Goal: Subscribe to service/newsletter

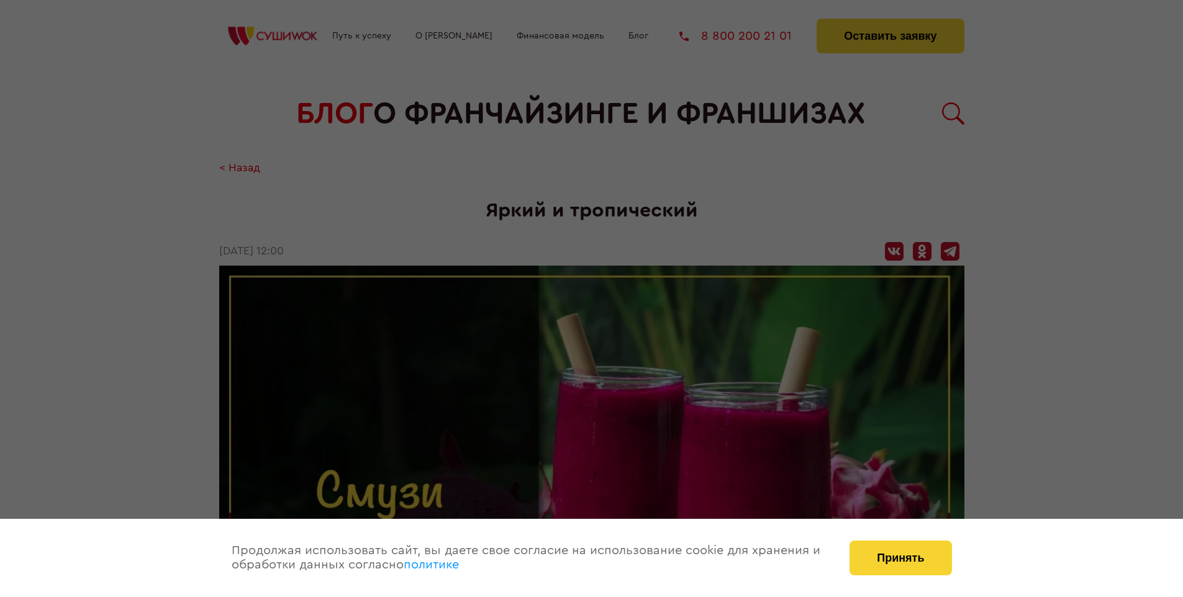
scroll to position [1445, 0]
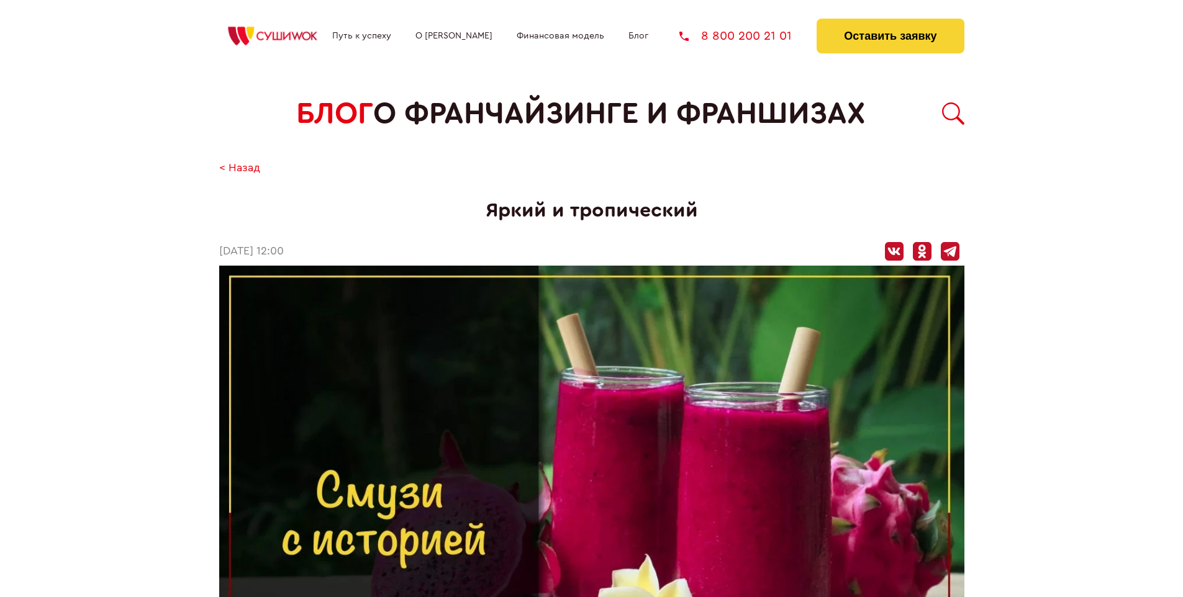
scroll to position [1445, 0]
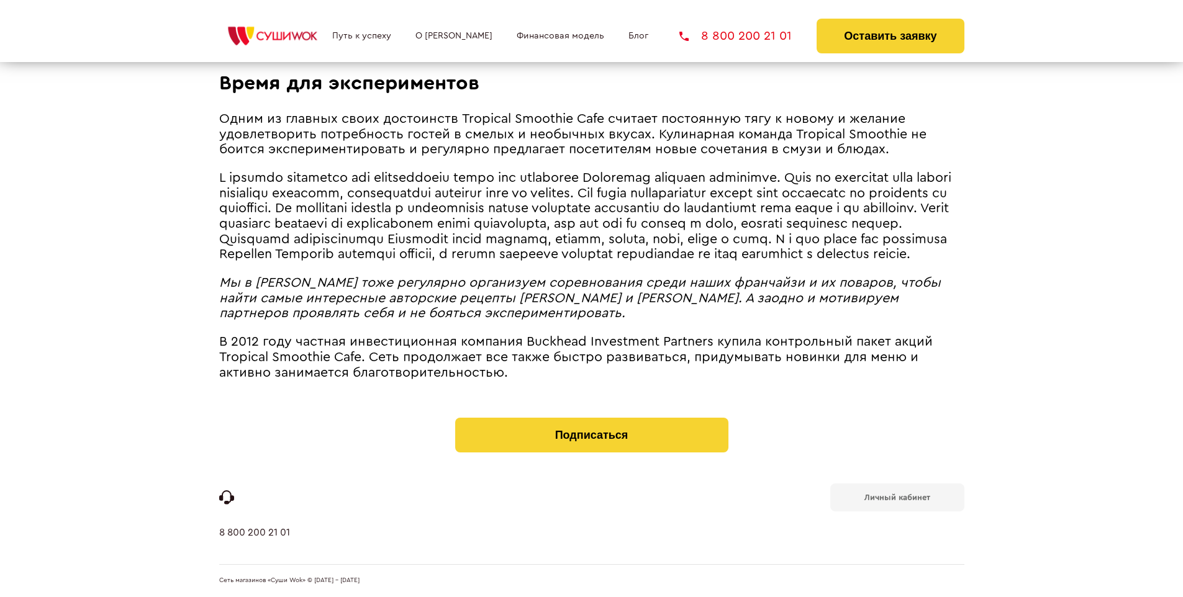
click at [897, 497] on b "Личный кабинет" at bounding box center [897, 498] width 66 height 8
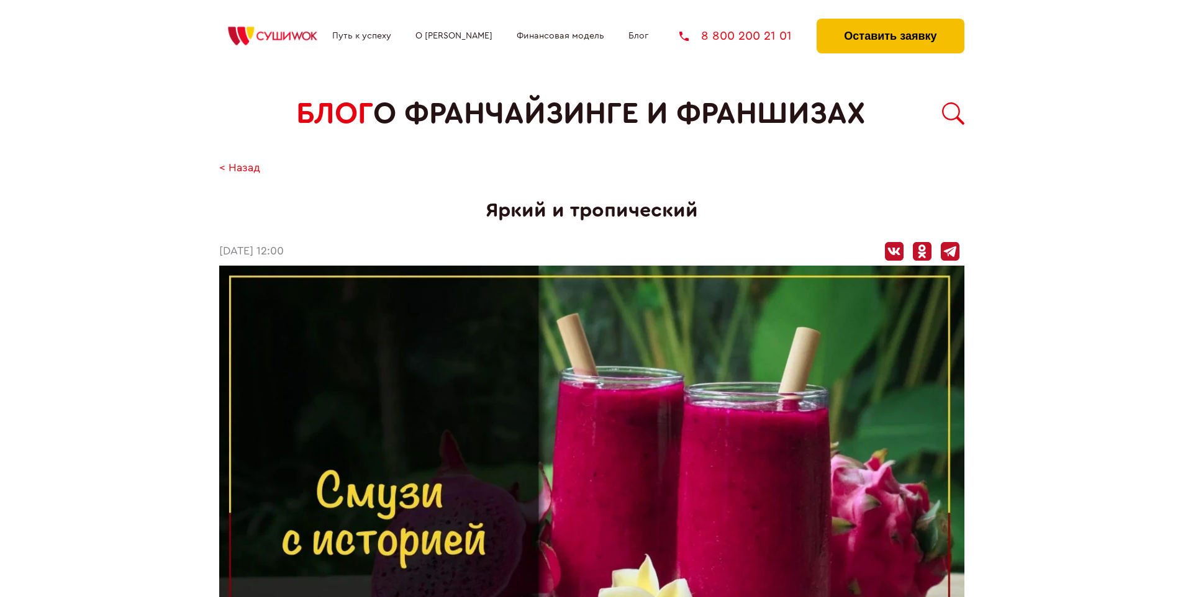
click at [890, 22] on button "Оставить заявку" at bounding box center [889, 36] width 147 height 35
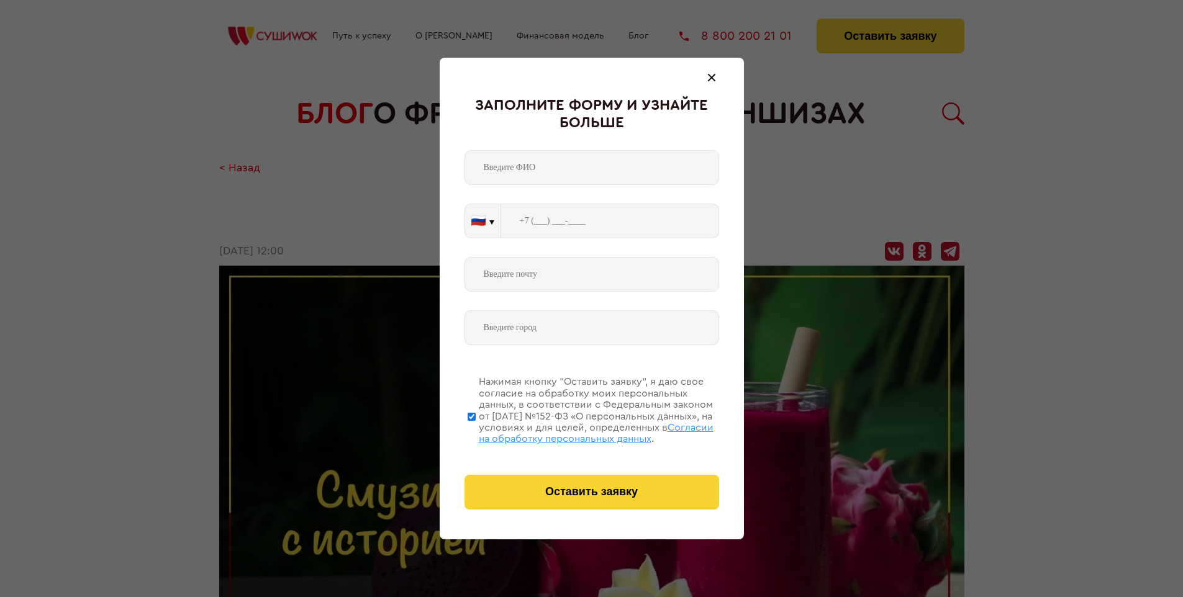
click at [576, 431] on span "Согласии на обработку персональных данных" at bounding box center [596, 433] width 235 height 21
click at [476, 431] on input "Нажимая кнопку “Оставить заявку”, я даю свое согласие на обработку моих персона…" at bounding box center [472, 416] width 8 height 99
checkbox input "false"
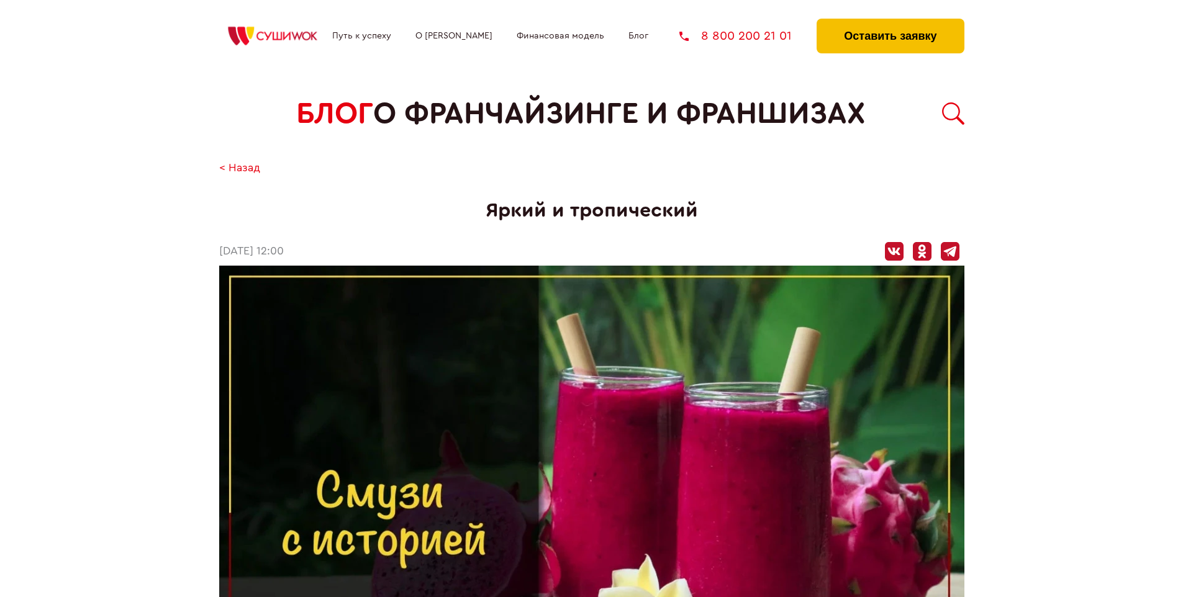
click at [890, 22] on button "Оставить заявку" at bounding box center [889, 36] width 147 height 35
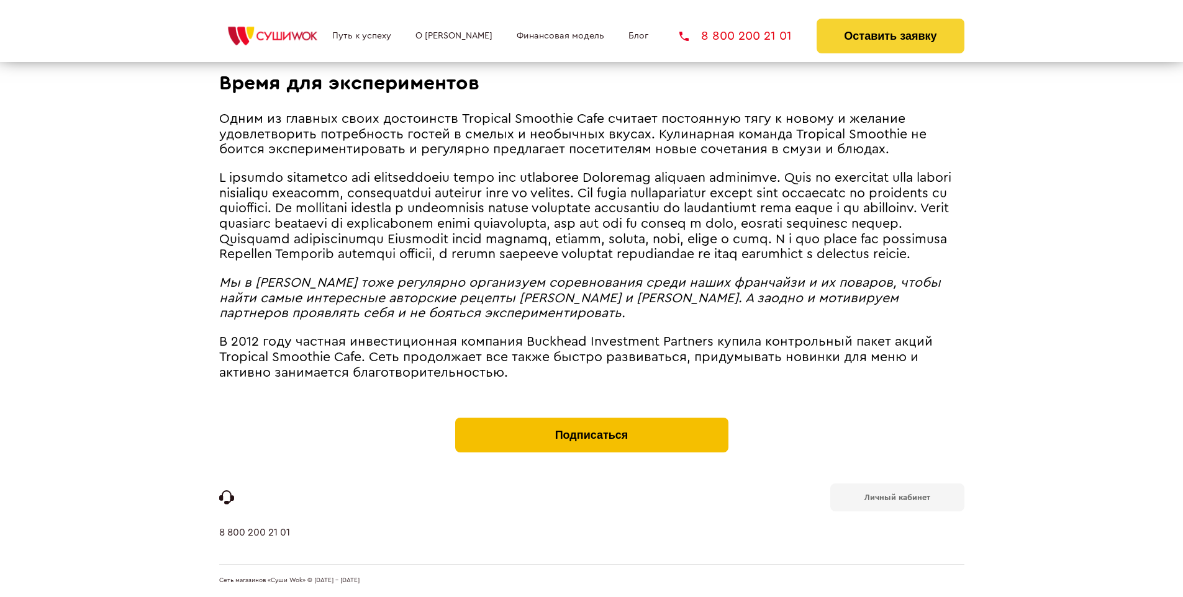
click at [591, 421] on button "Подписаться" at bounding box center [591, 435] width 273 height 35
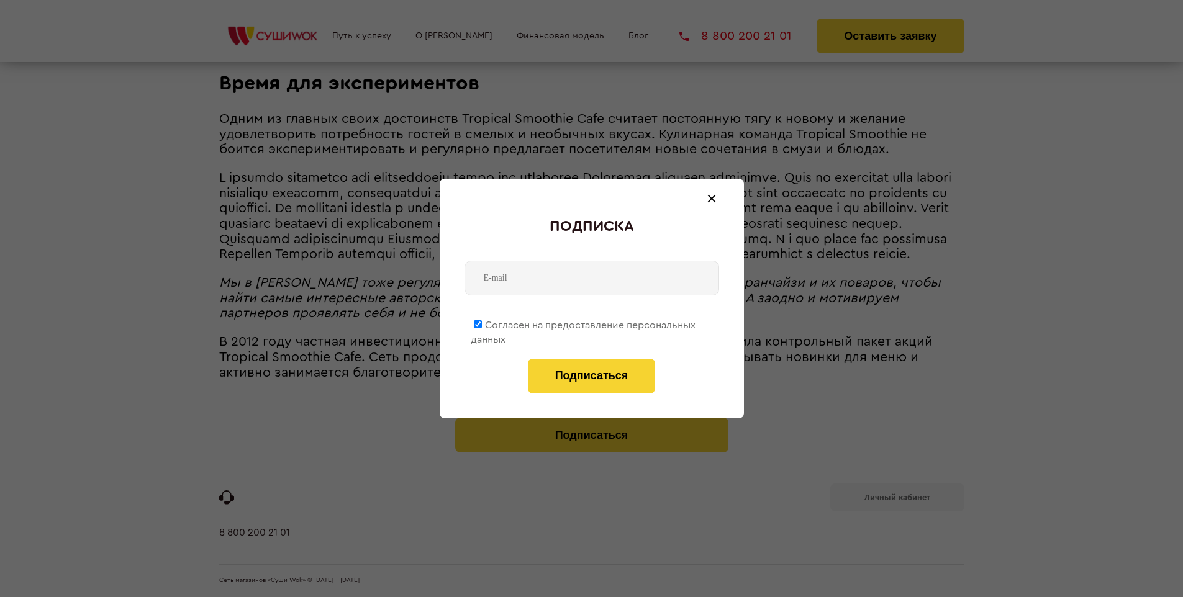
click at [584, 323] on span "Согласен на предоставление персональных данных" at bounding box center [583, 332] width 225 height 24
click at [482, 323] on input "Согласен на предоставление персональных данных" at bounding box center [478, 324] width 8 height 8
checkbox input "false"
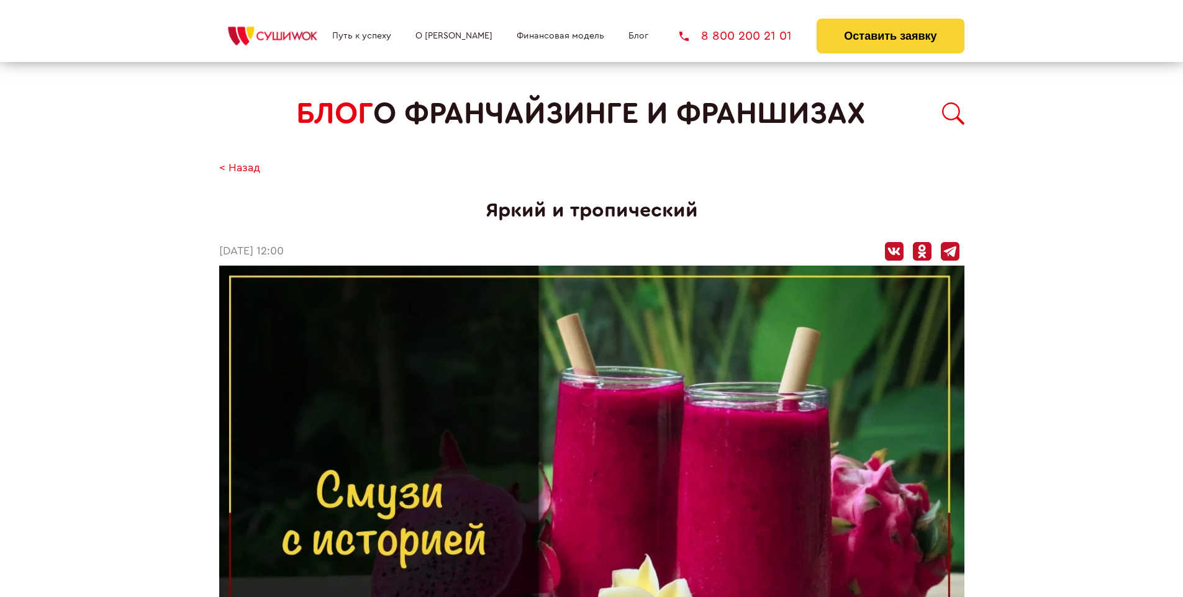
scroll to position [1445, 0]
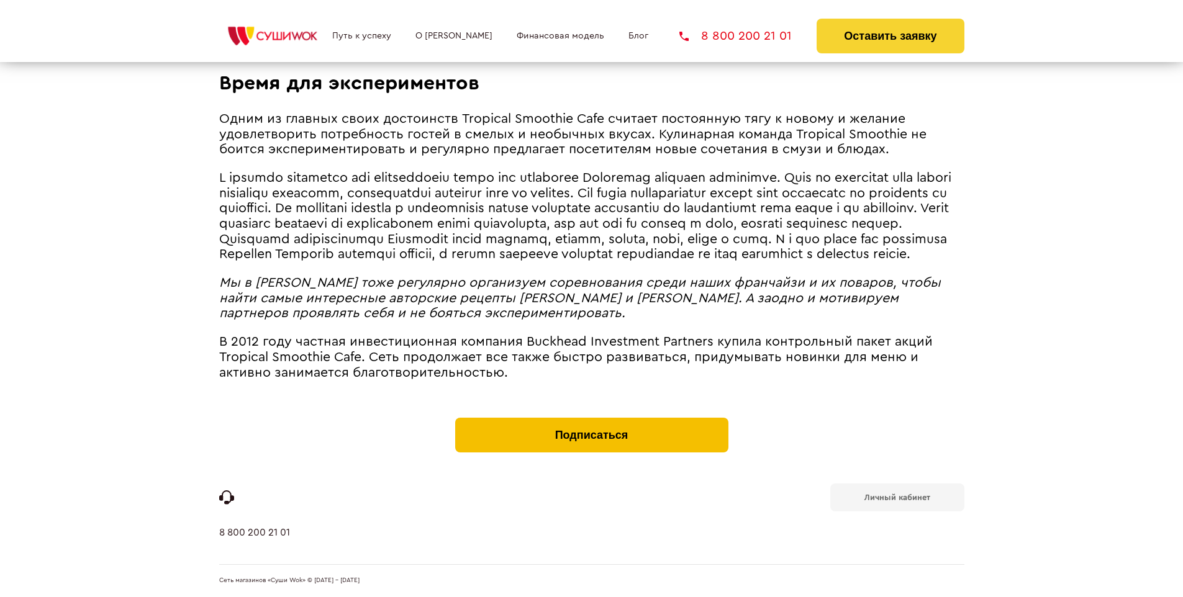
click at [591, 421] on button "Подписаться" at bounding box center [591, 435] width 273 height 35
